Goal: Information Seeking & Learning: Learn about a topic

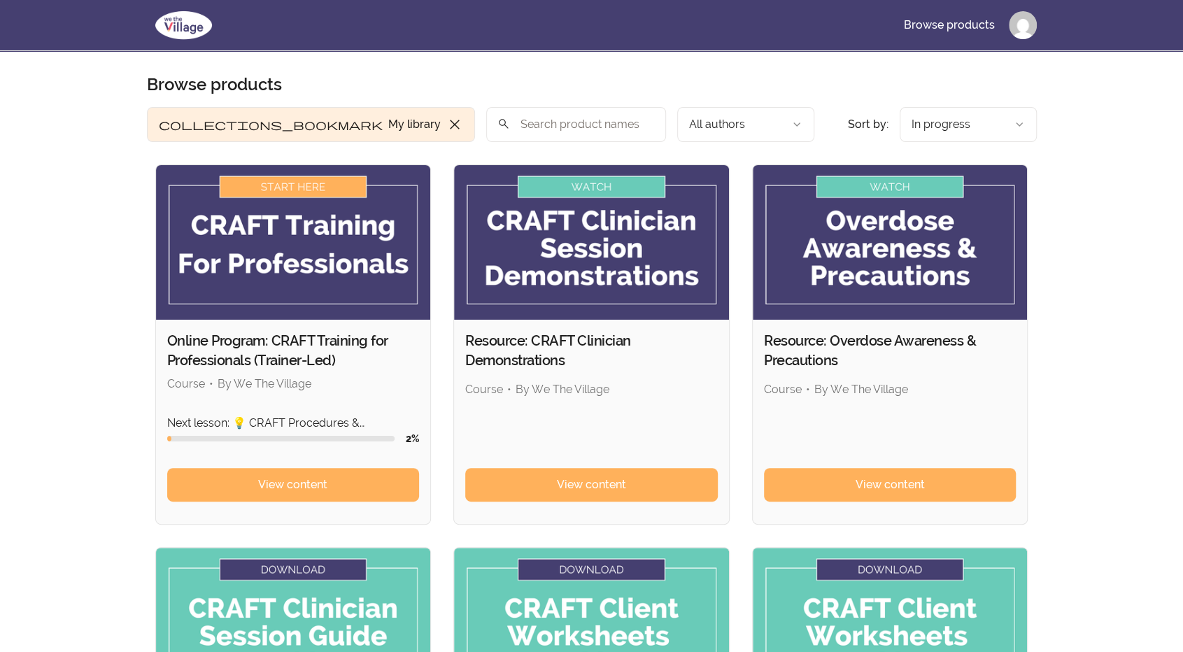
click at [1019, 27] on html "Skip to main content Main menu Includes navigation links and user settings Brow…" at bounding box center [591, 528] width 1183 height 1056
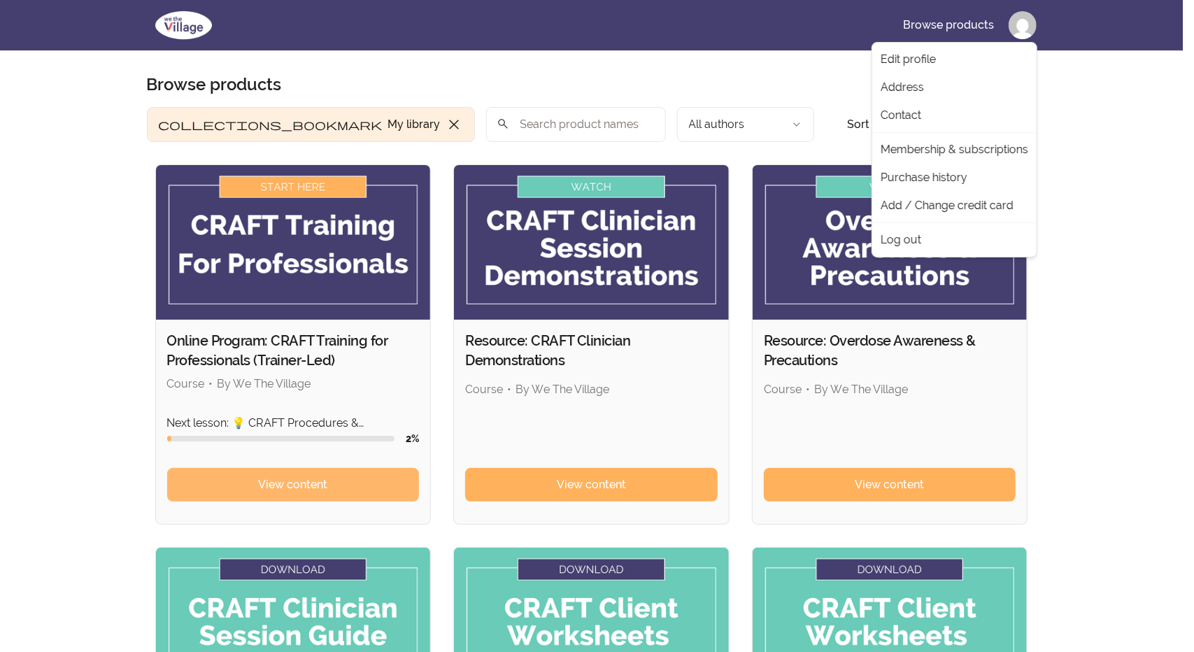
click at [241, 483] on html "Skip to main content Main menu Includes navigation links and user settings Brow…" at bounding box center [597, 528] width 1194 height 1056
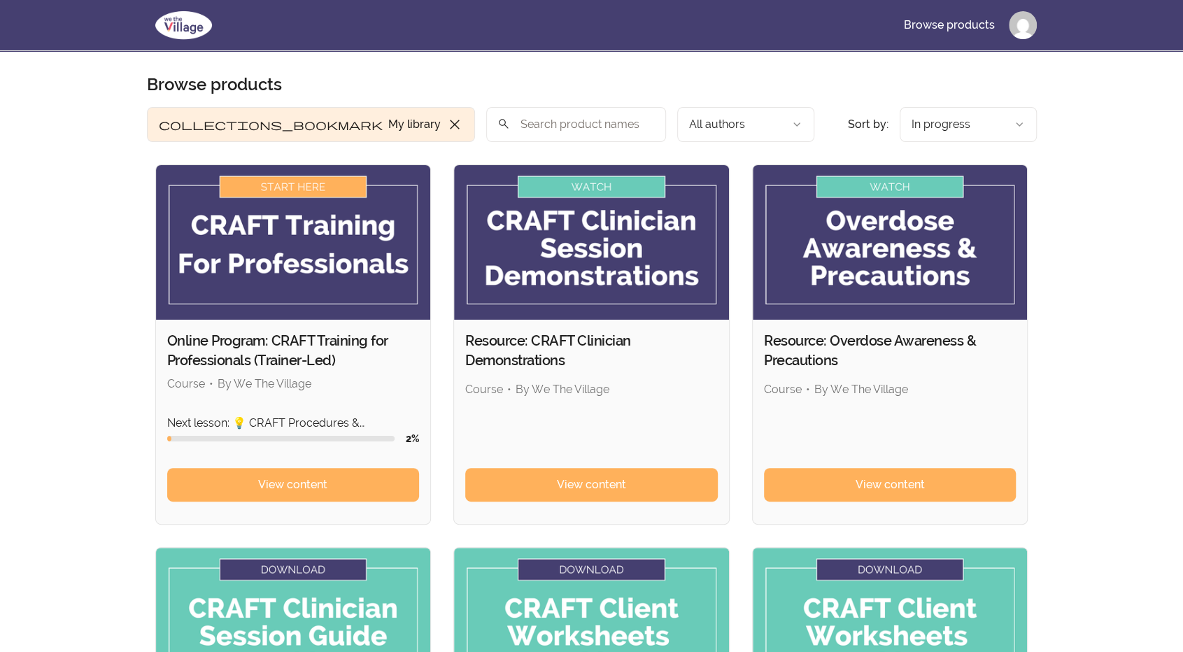
click at [290, 190] on img at bounding box center [293, 242] width 275 height 155
click at [270, 180] on img at bounding box center [293, 242] width 275 height 155
click at [225, 486] on link "View content" at bounding box center [293, 485] width 253 height 34
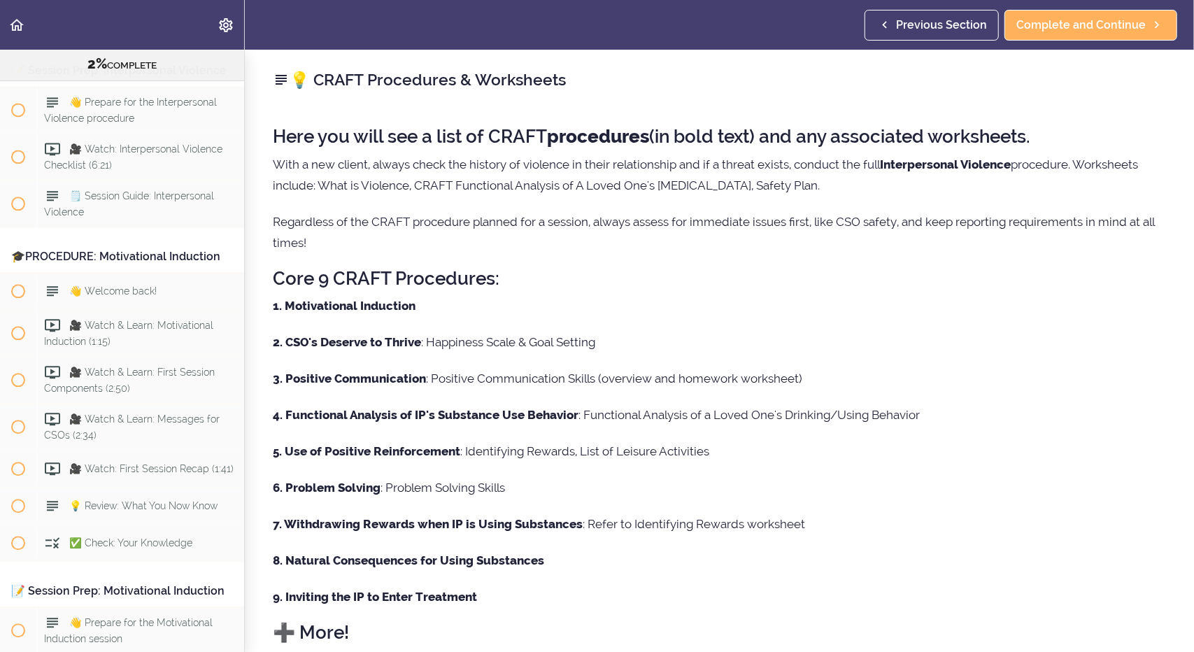
scroll to position [2136, 0]
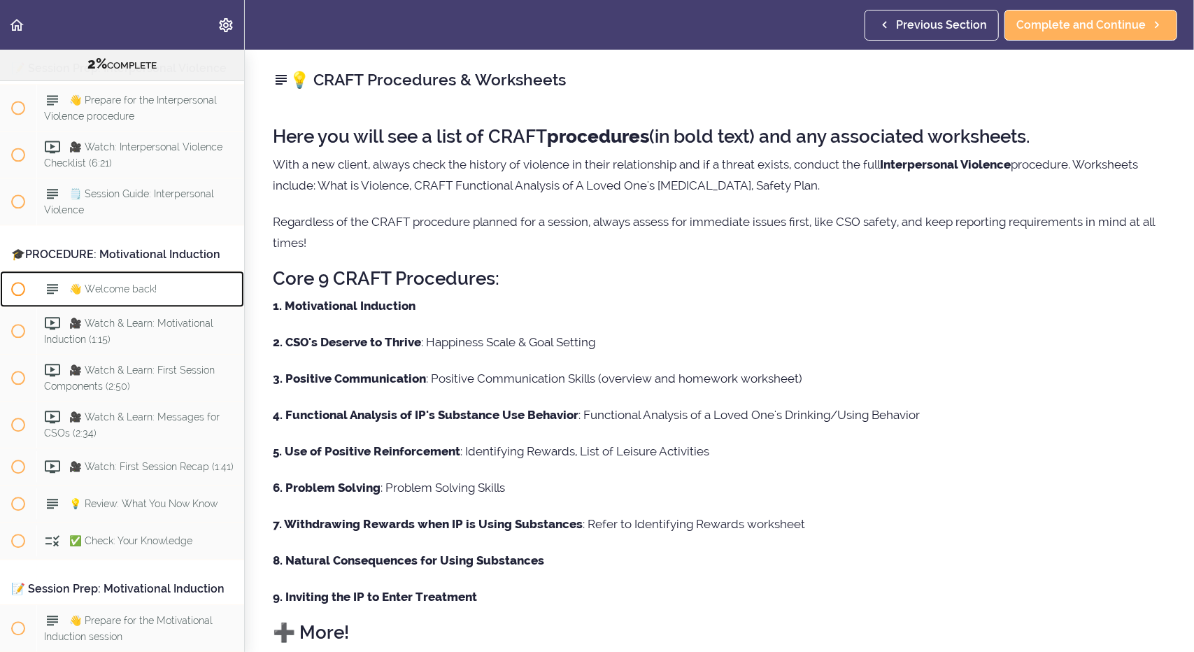
click at [19, 296] on span at bounding box center [18, 289] width 14 height 14
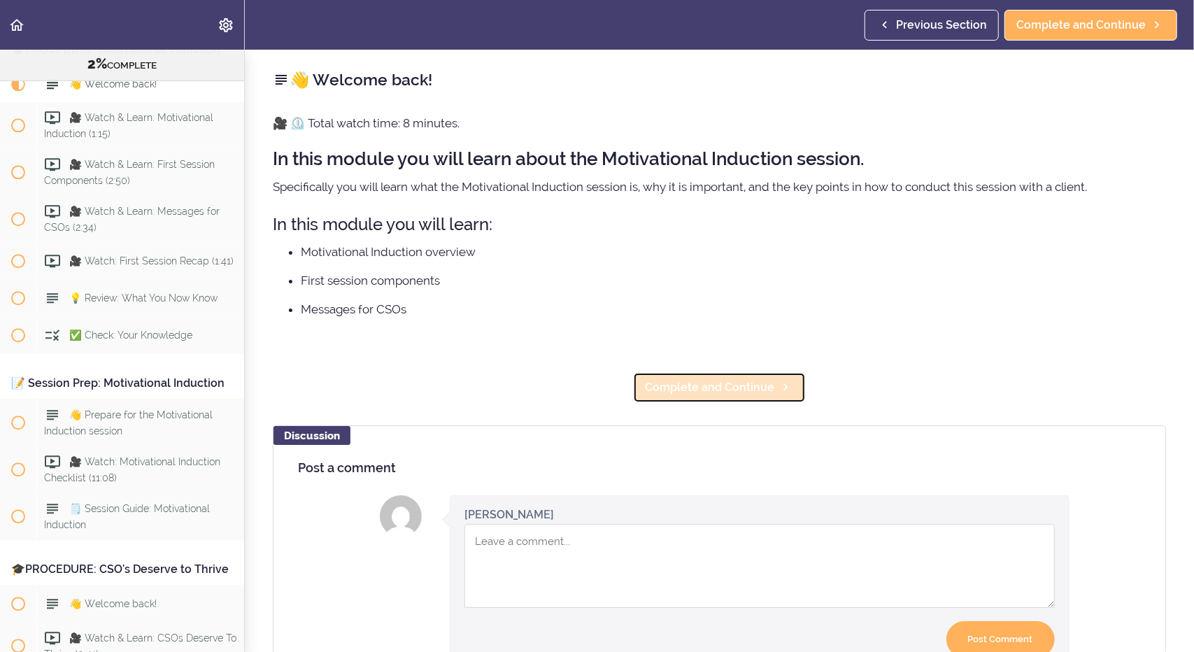
click at [690, 383] on span "Complete and Continue" at bounding box center [709, 387] width 129 height 17
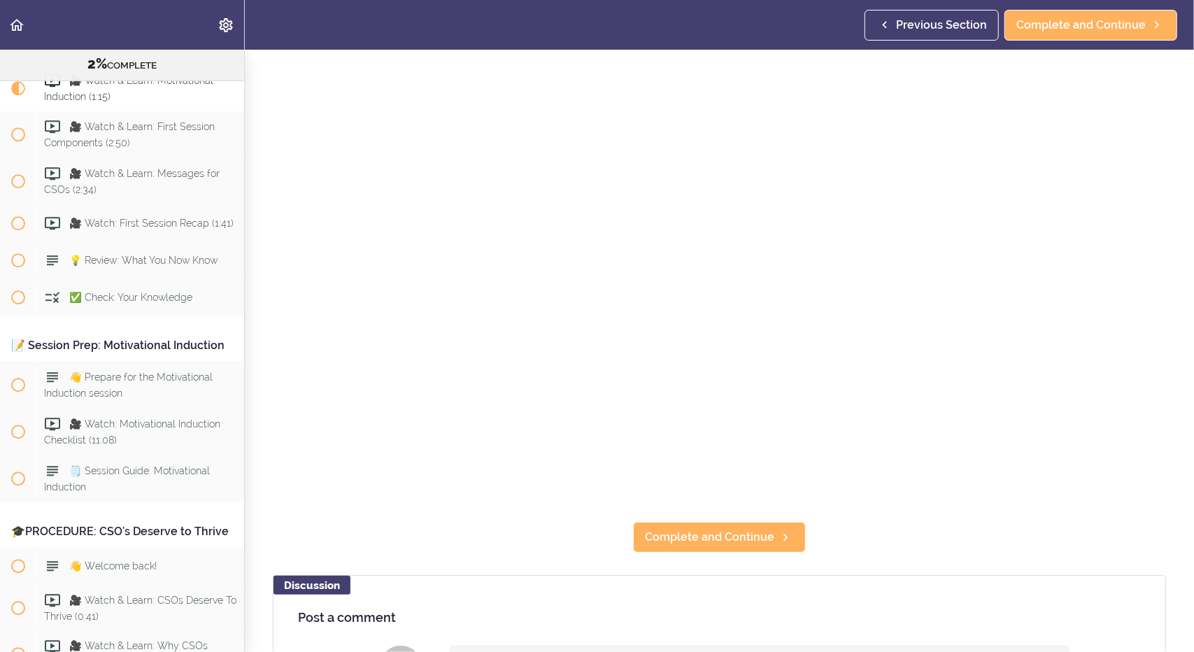
scroll to position [125, 0]
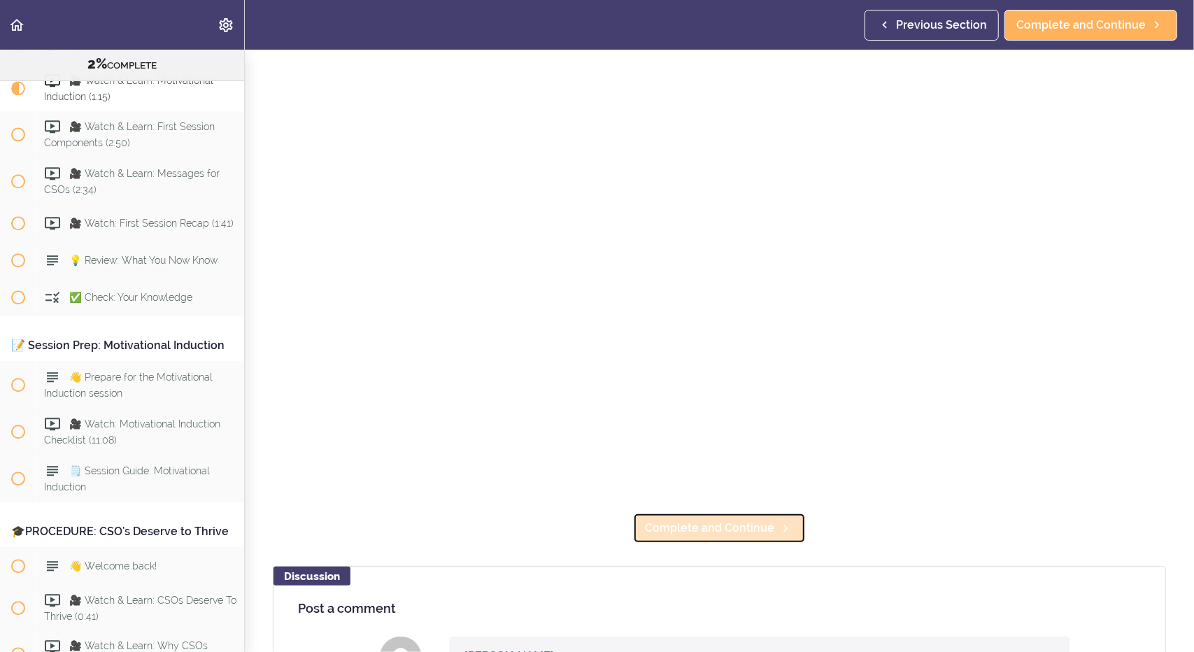
click at [714, 525] on span "Complete and Continue" at bounding box center [709, 528] width 129 height 17
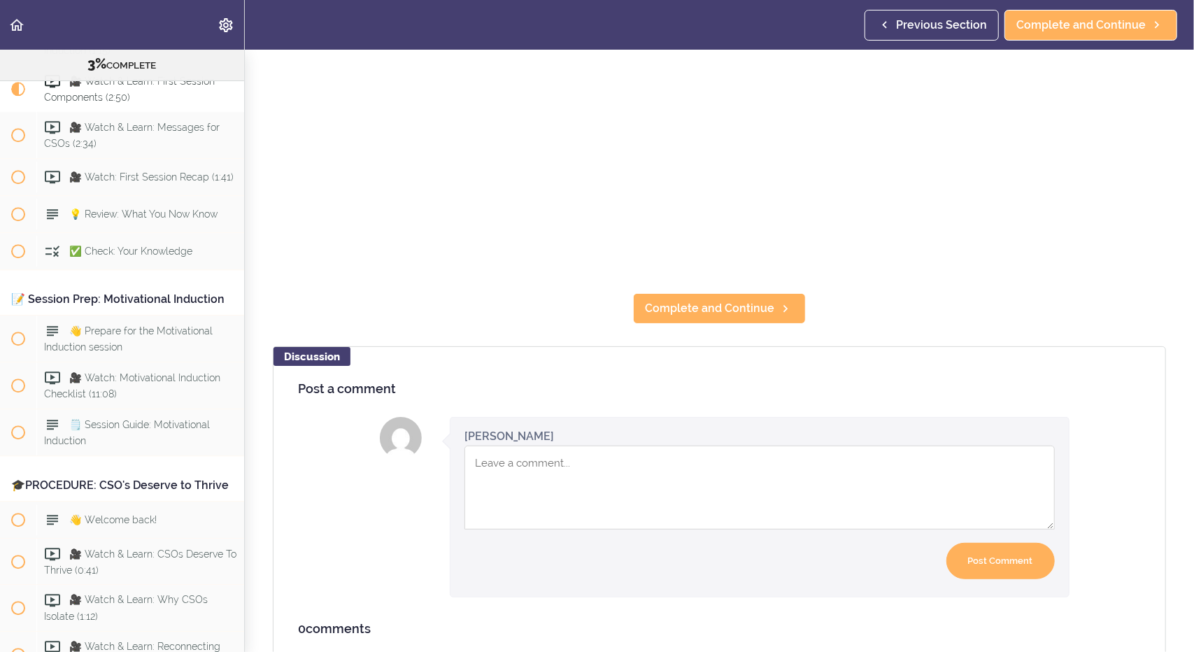
scroll to position [351, 0]
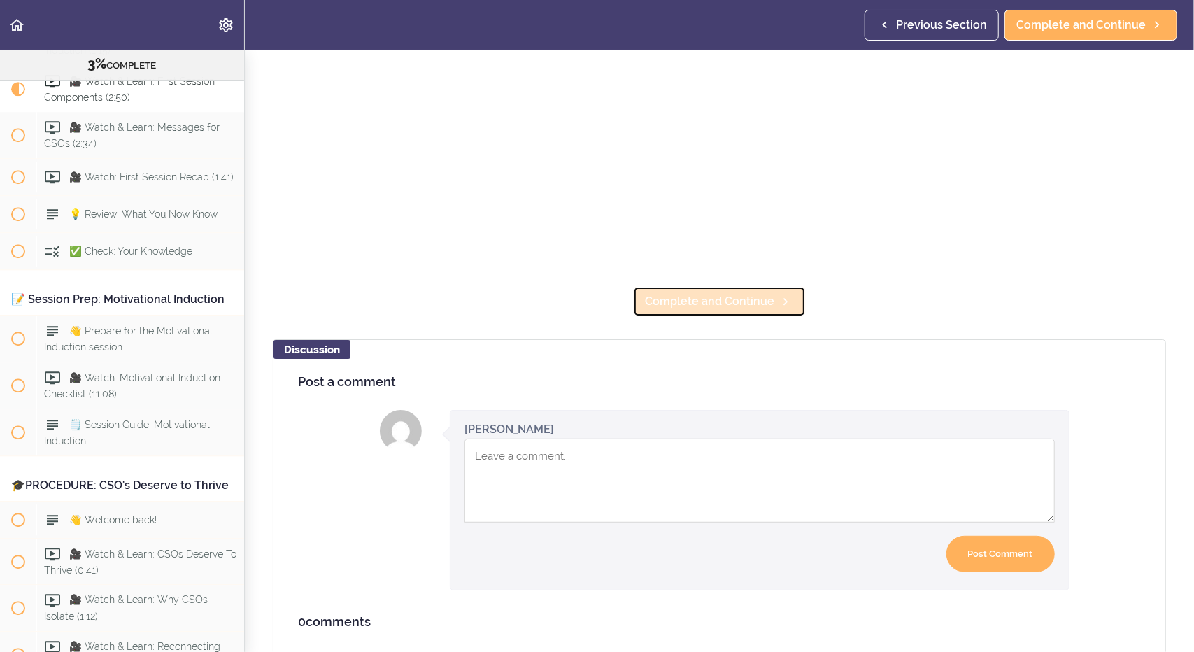
click at [705, 297] on span "Complete and Continue" at bounding box center [709, 301] width 129 height 17
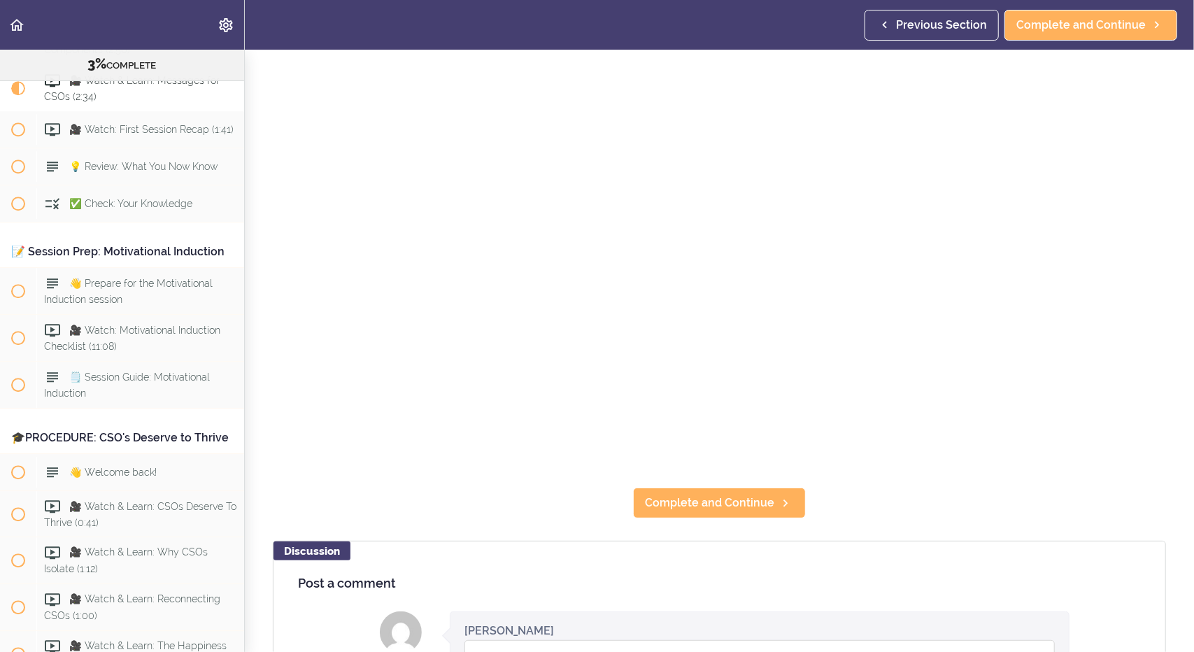
scroll to position [154, 0]
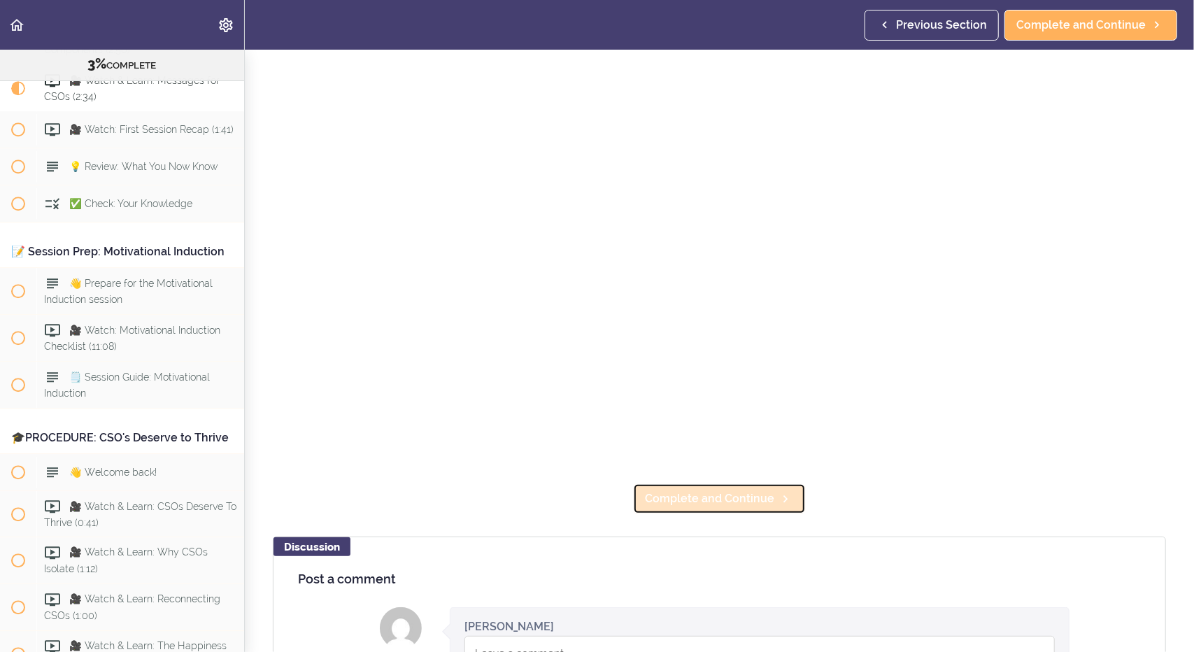
click at [705, 490] on span "Complete and Continue" at bounding box center [709, 498] width 129 height 17
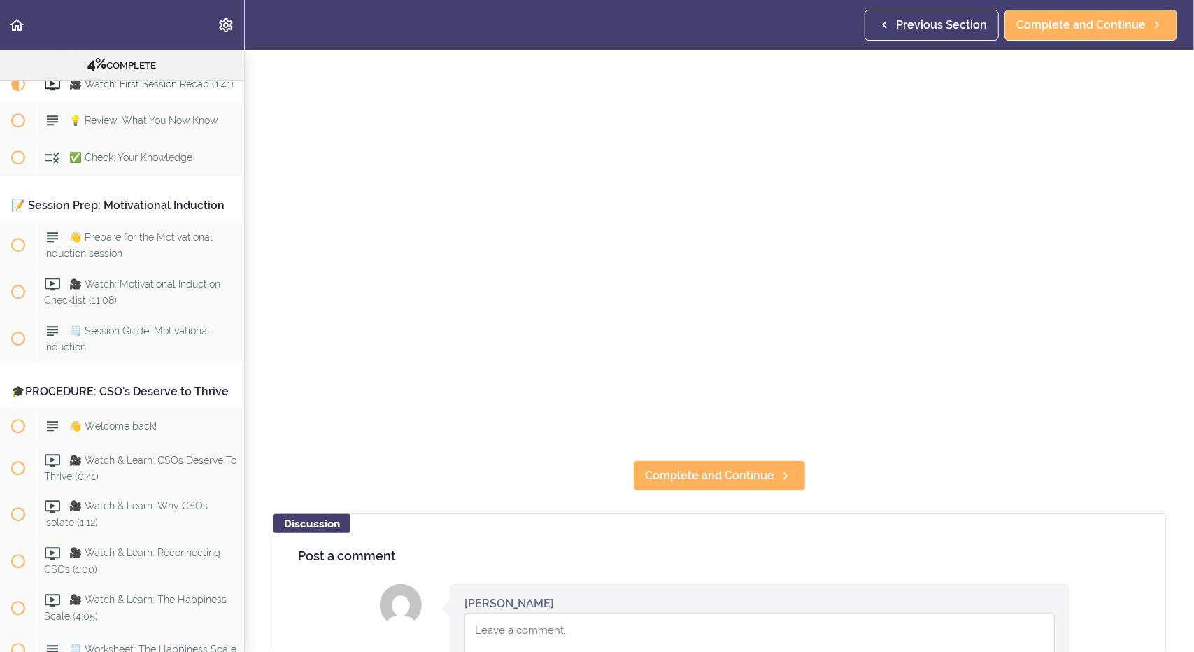
scroll to position [180, 0]
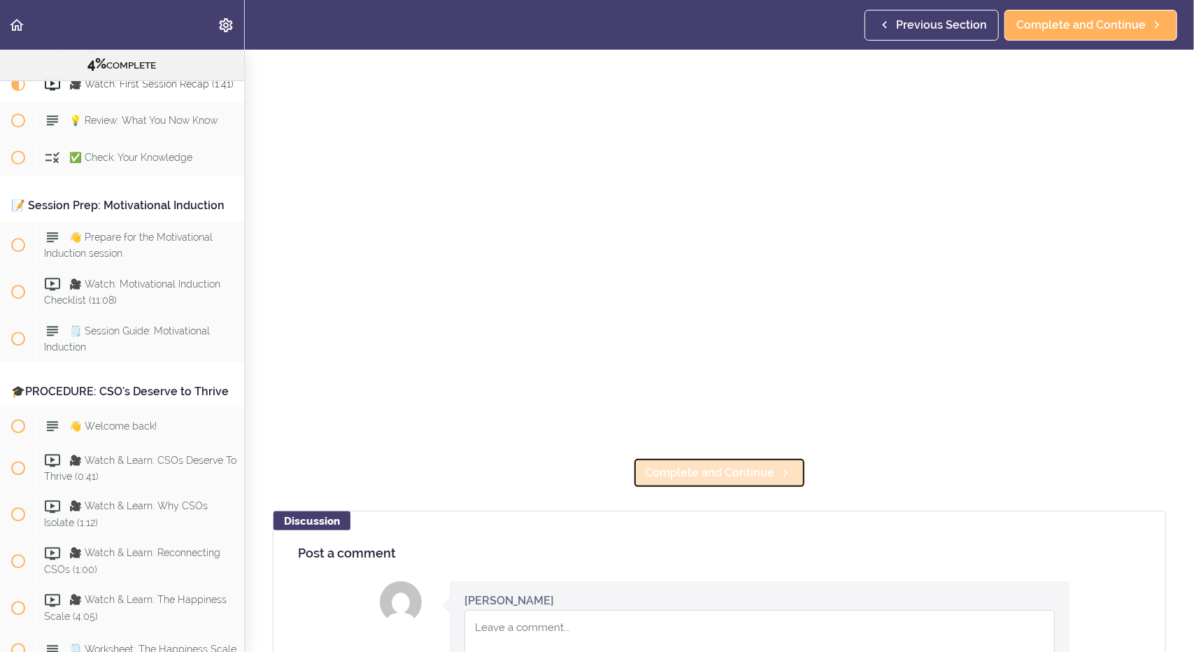
click at [659, 465] on span "Complete and Continue" at bounding box center [709, 473] width 129 height 17
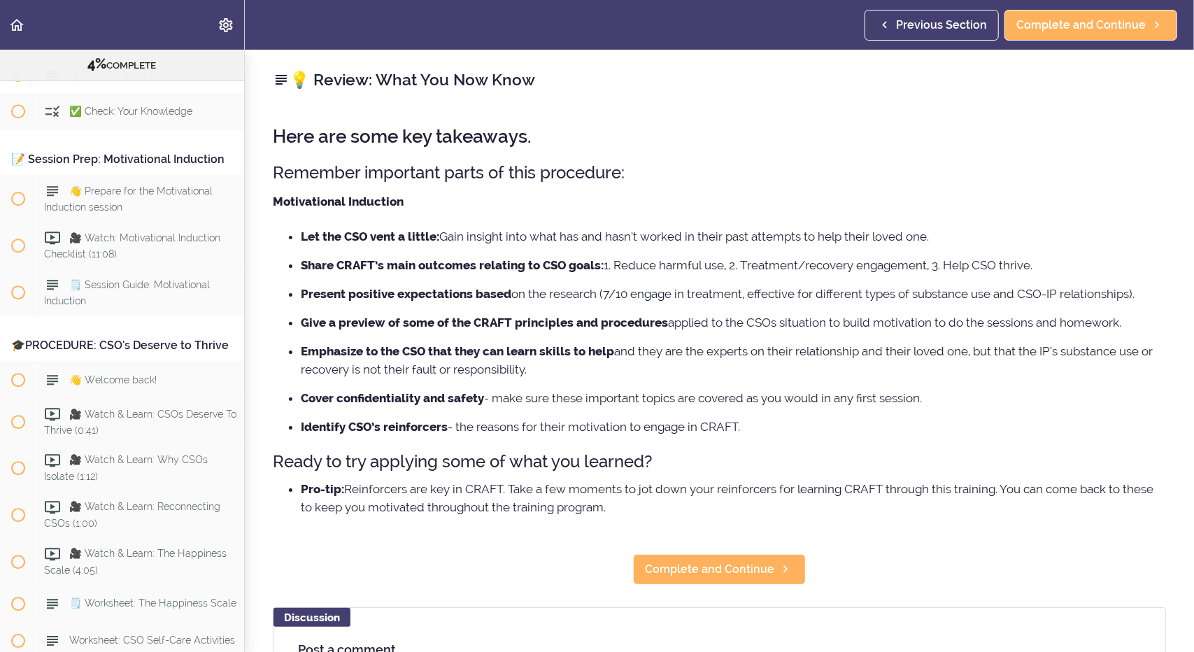
scroll to position [2567, 0]
click at [687, 567] on span "Complete and Continue" at bounding box center [709, 569] width 129 height 17
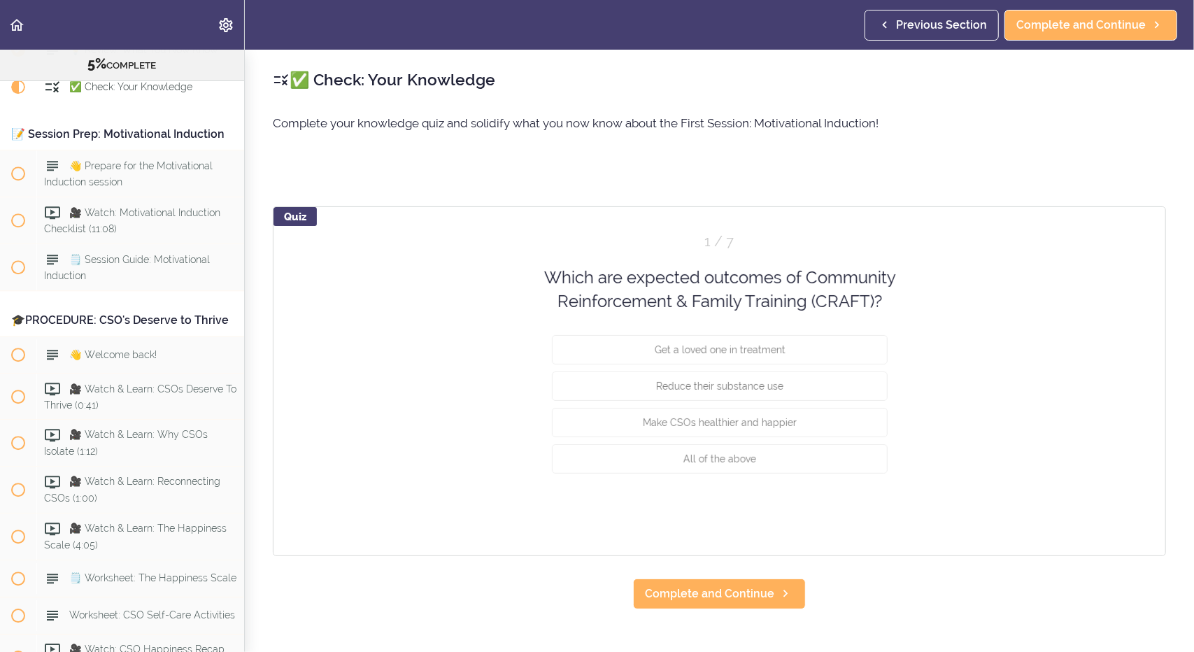
scroll to position [2604, 0]
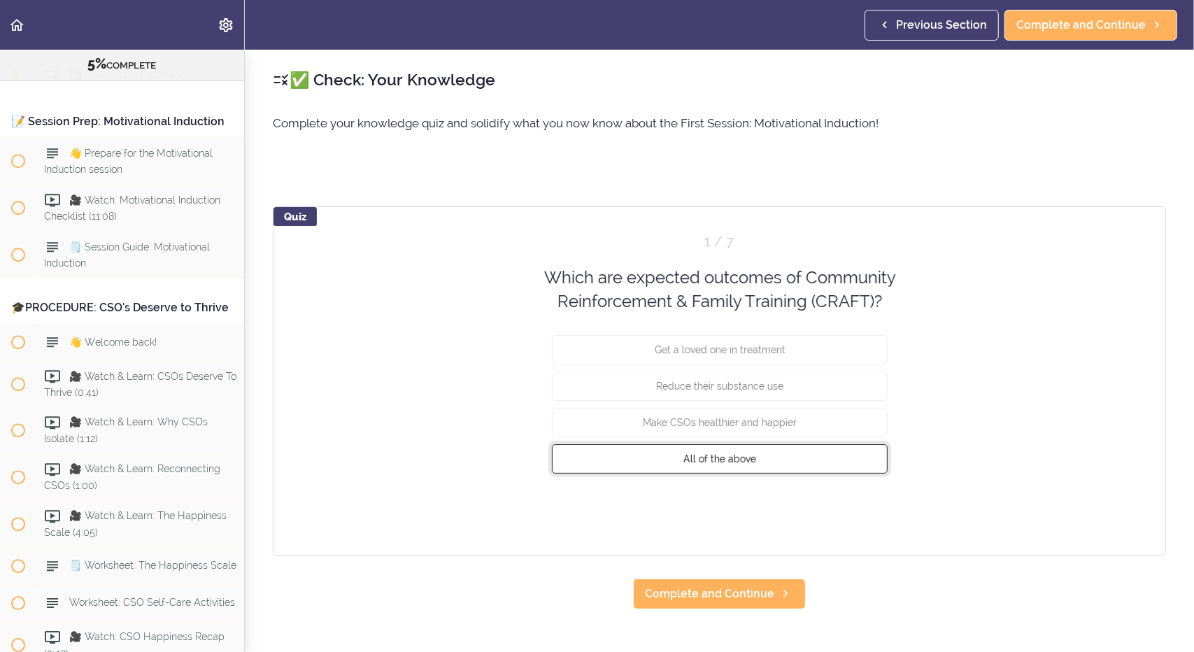
click at [735, 453] on span "All of the above" at bounding box center [719, 458] width 73 height 11
click at [842, 513] on button "Check" at bounding box center [859, 509] width 55 height 20
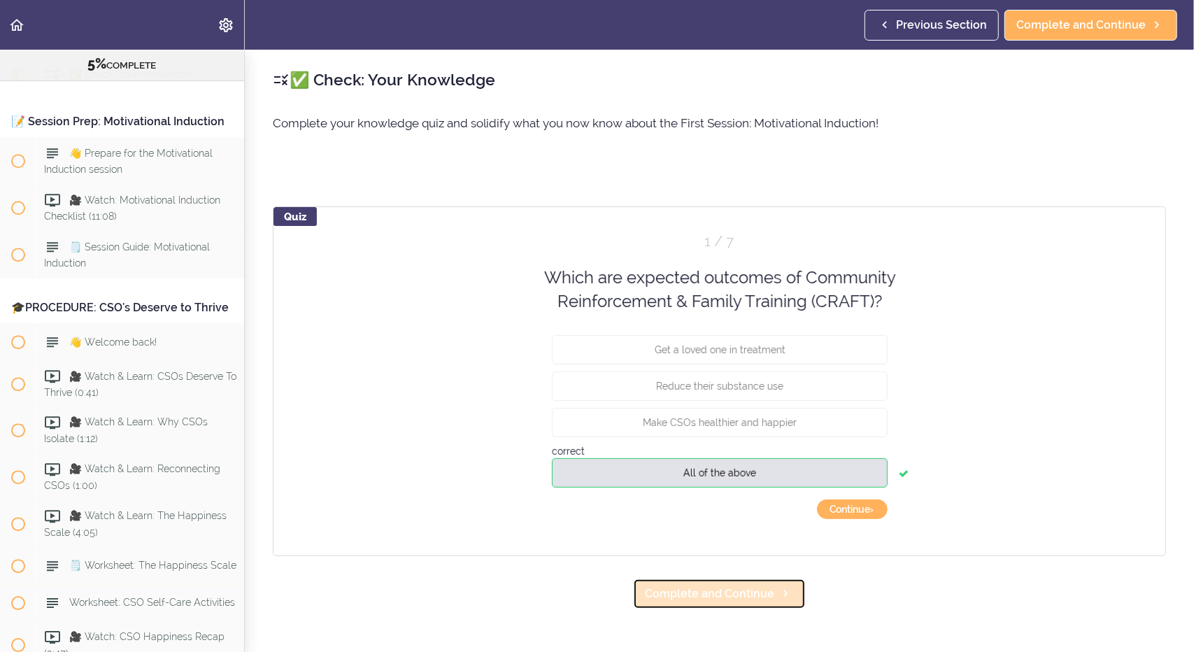
click at [680, 591] on span "Complete and Continue" at bounding box center [709, 594] width 129 height 17
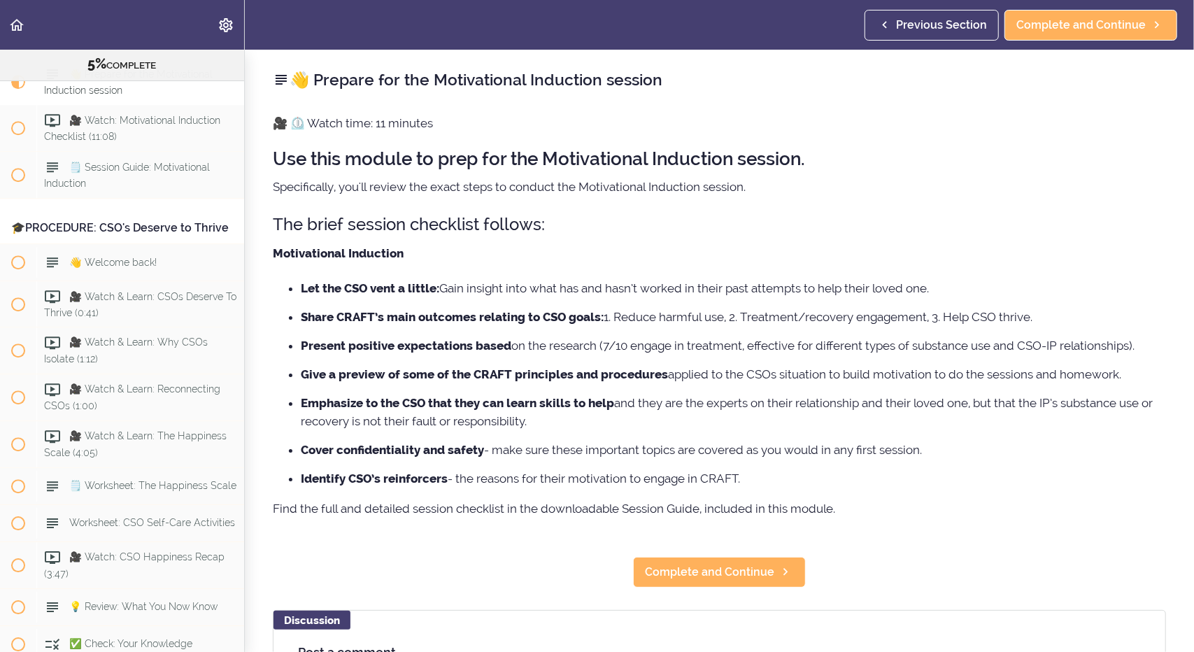
scroll to position [2686, 0]
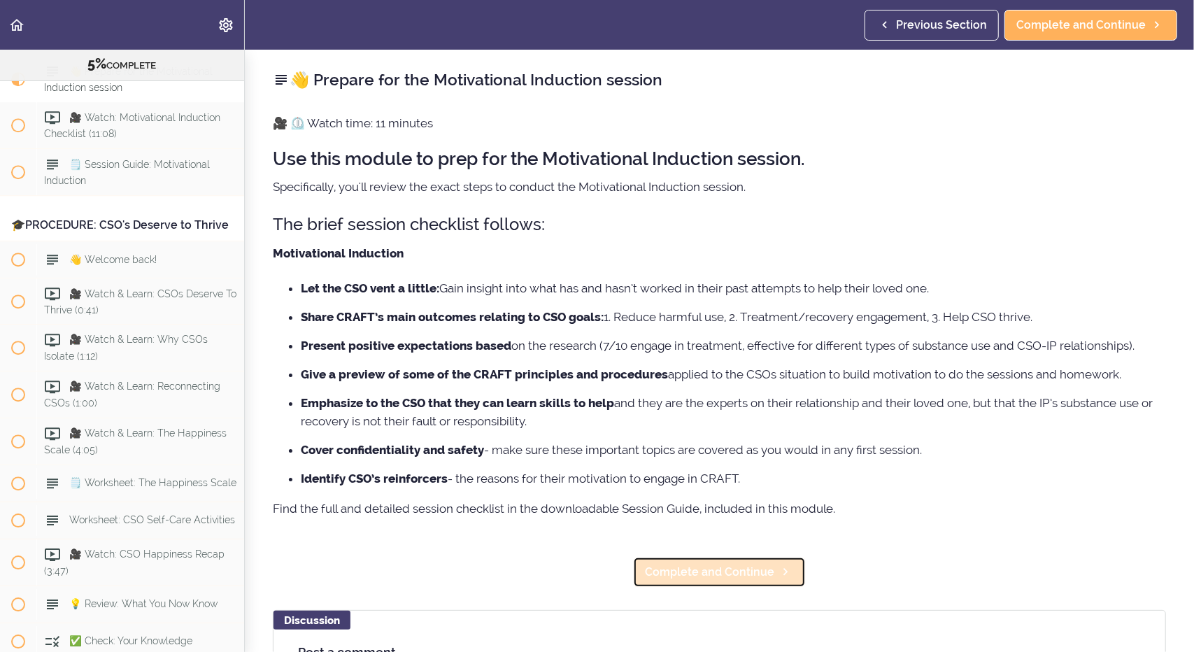
click at [693, 565] on span "Complete and Continue" at bounding box center [709, 572] width 129 height 17
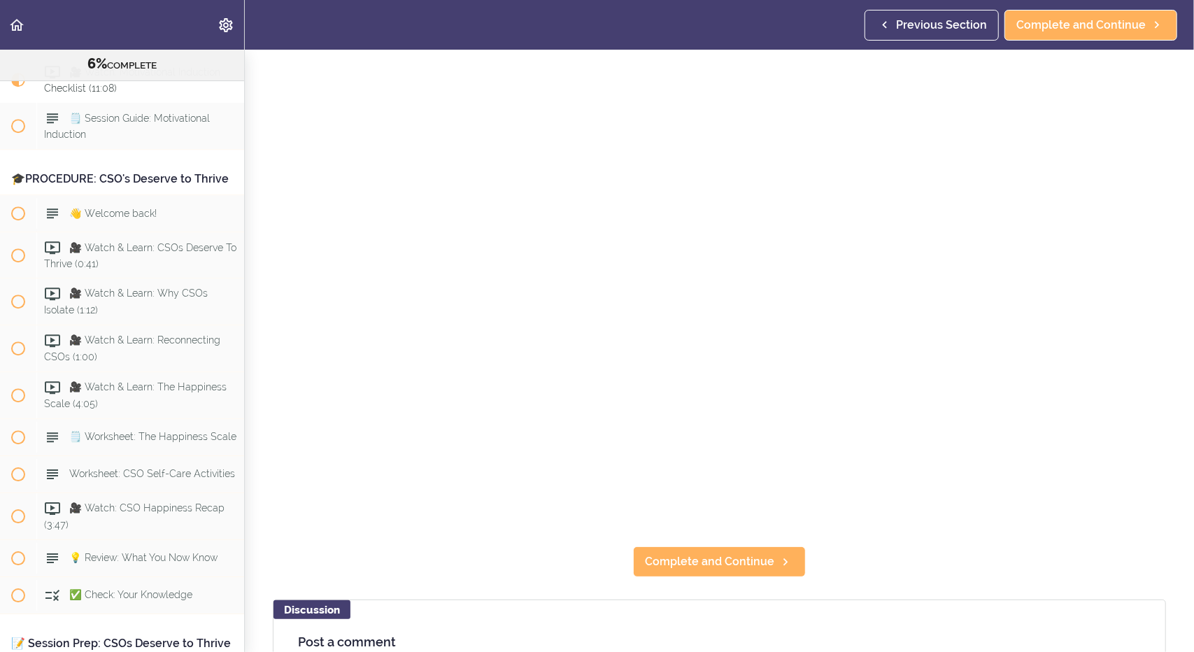
scroll to position [168, 0]
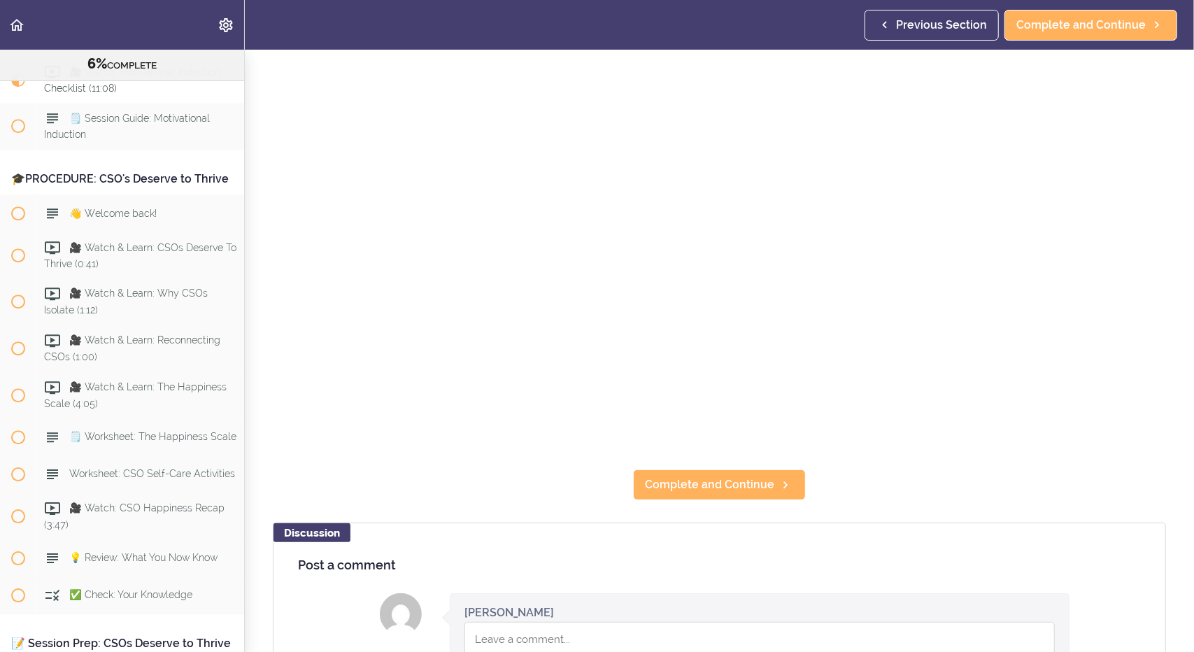
drag, startPoint x: 1178, startPoint y: 334, endPoint x: 1185, endPoint y: 392, distance: 58.5
click at [1185, 392] on section "Online Program: CRAFT Training for Professionals (Trainer-Led) 6% COMPLETE 📜Int…" at bounding box center [597, 351] width 1194 height 602
